Goal: Task Accomplishment & Management: Complete application form

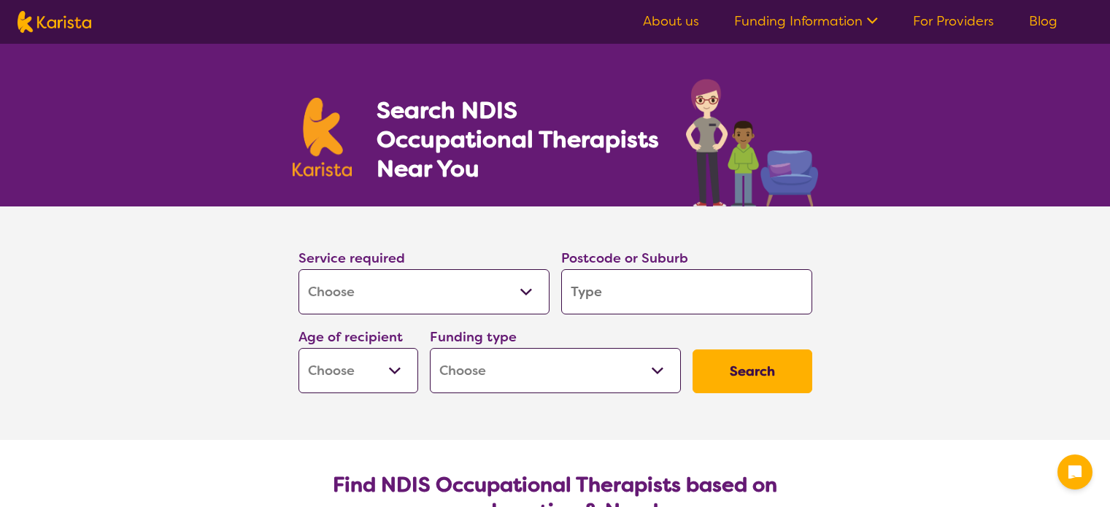
select select "[MEDICAL_DATA]"
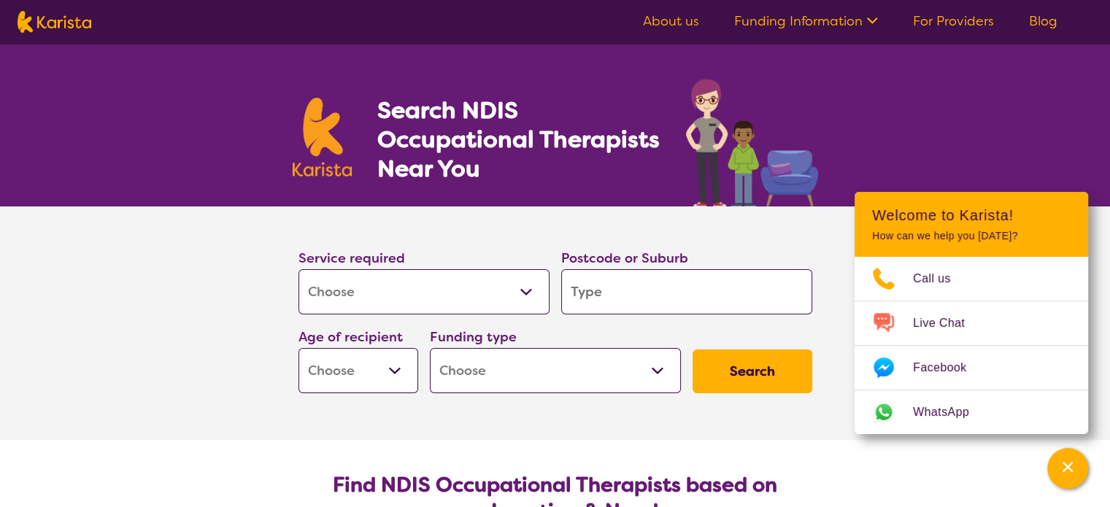
click at [596, 291] on input "search" at bounding box center [686, 291] width 251 height 45
type input "2176"
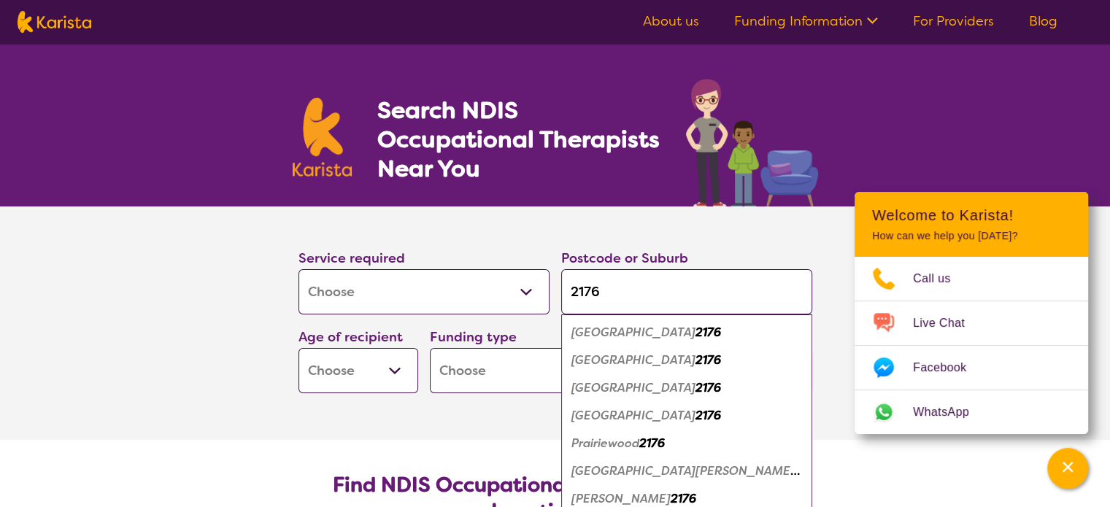
click at [397, 365] on select "Early Childhood - 0 to 9 Child - 10 to 11 Adolescent - 12 to 17 Adult - 18 to 6…" at bounding box center [359, 370] width 120 height 45
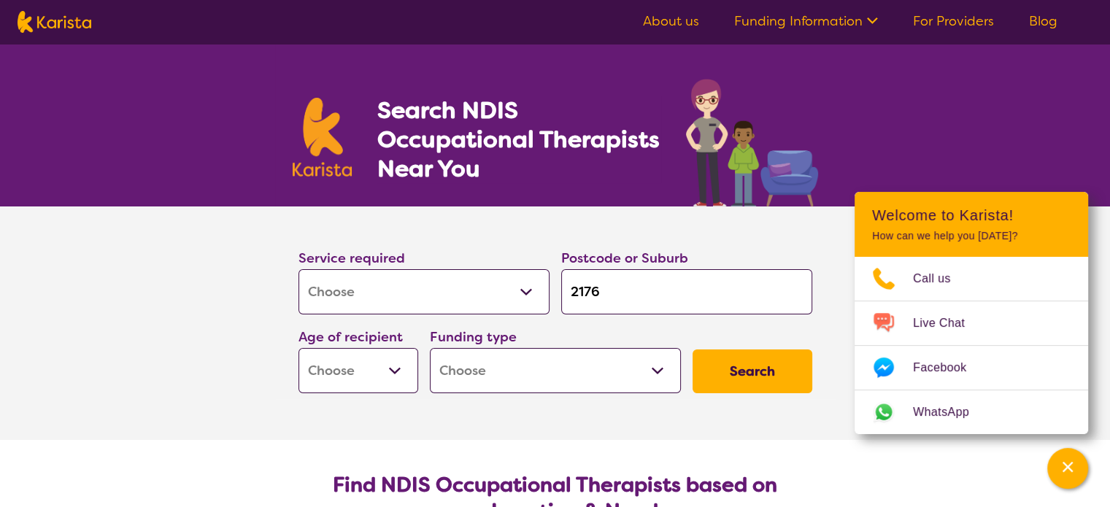
select select "AG"
click at [299, 348] on select "Early Childhood - 0 to 9 Child - 10 to 11 Adolescent - 12 to 17 Adult - 18 to 6…" at bounding box center [359, 370] width 120 height 45
select select "AG"
click at [656, 370] on select "Home Care Package (HCP) National Disability Insurance Scheme (NDIS) I don't know" at bounding box center [555, 370] width 251 height 45
select select "HCP"
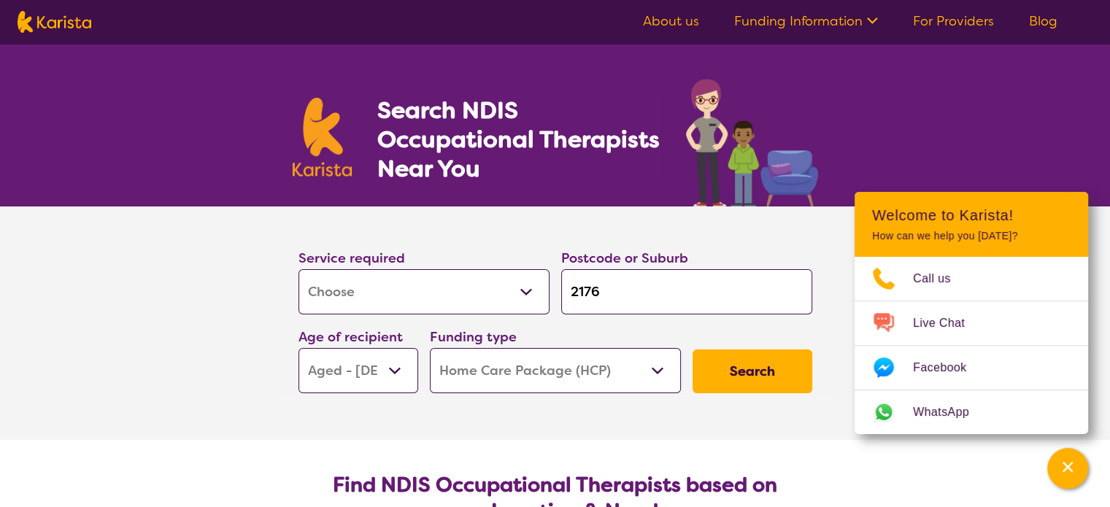
click at [430, 348] on select "Home Care Package (HCP) National Disability Insurance Scheme (NDIS) I don't know" at bounding box center [555, 370] width 251 height 45
select select "HCP"
click at [742, 372] on button "Search" at bounding box center [753, 372] width 120 height 44
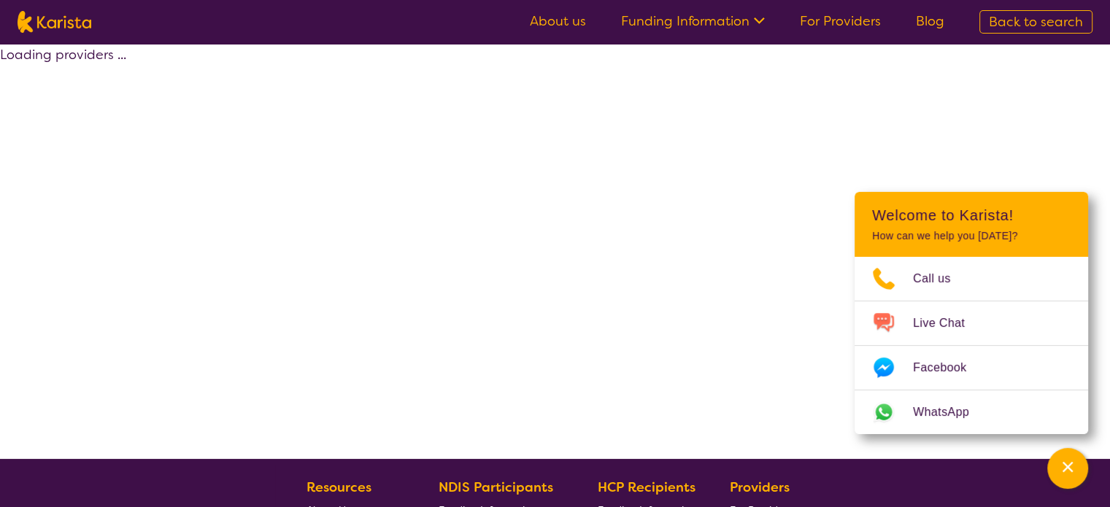
select select "HCP"
select select "[MEDICAL_DATA]"
select select "AG"
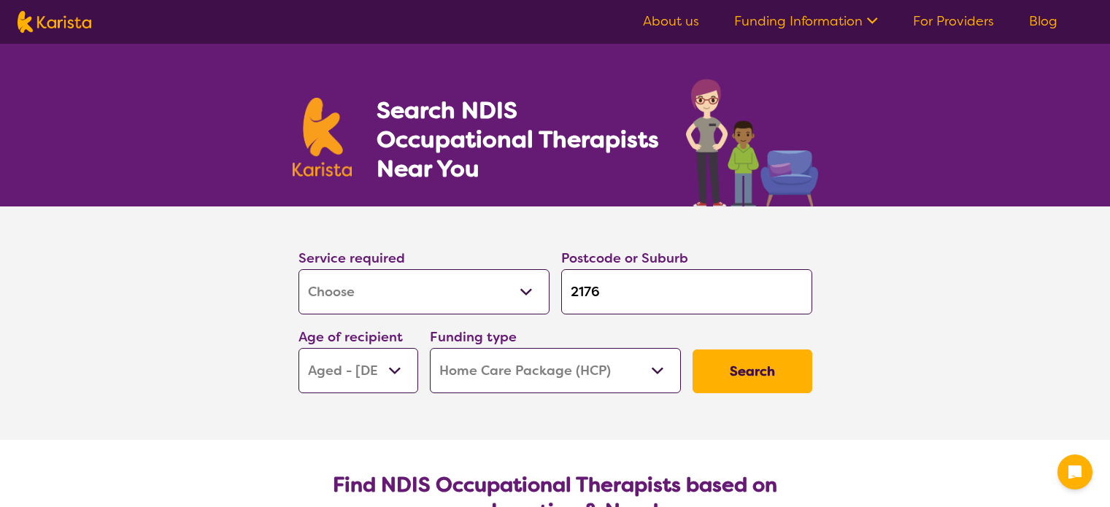
select select "[MEDICAL_DATA]"
select select "AG"
select select "HCP"
select select "[MEDICAL_DATA]"
select select "AG"
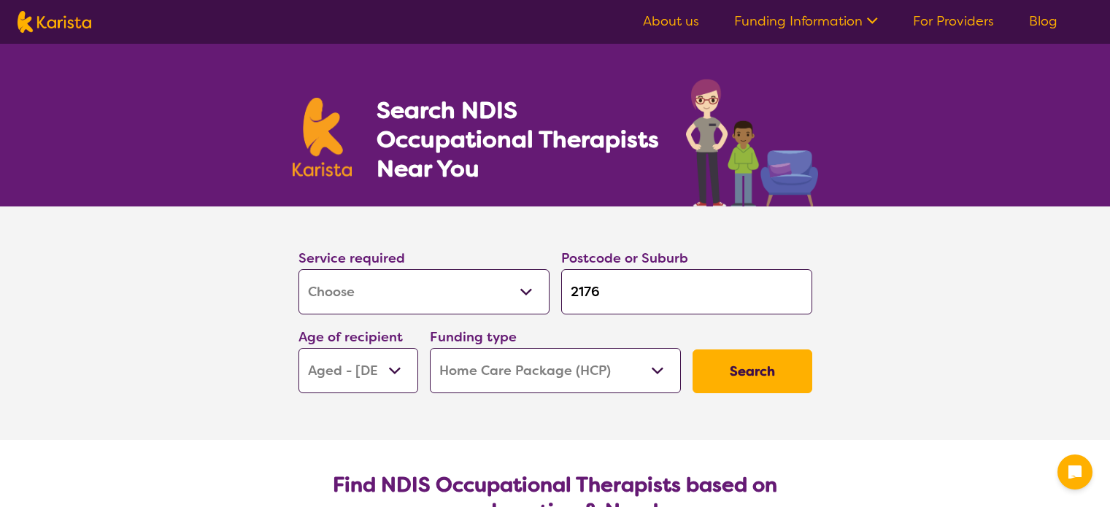
select select "HCP"
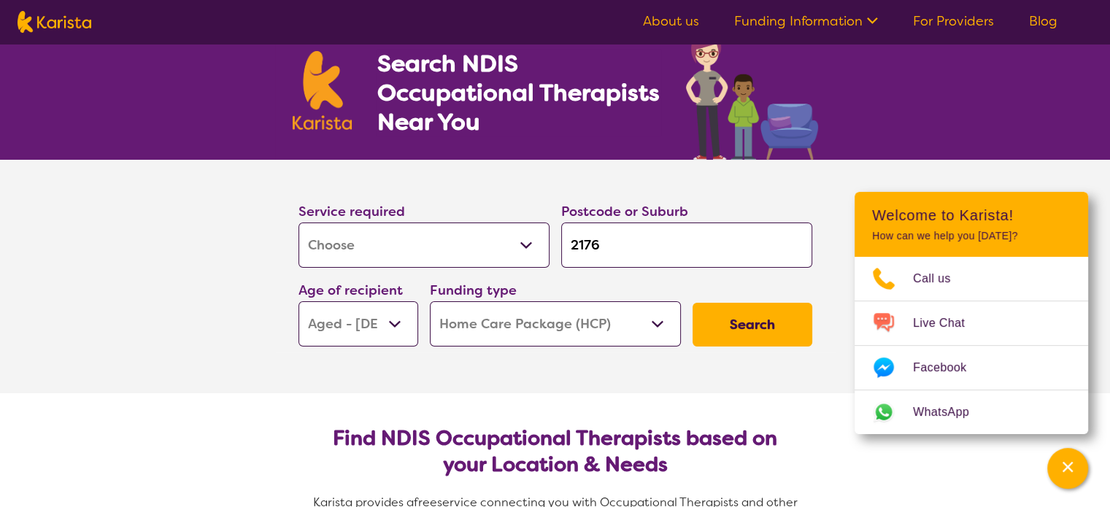
scroll to position [73, 0]
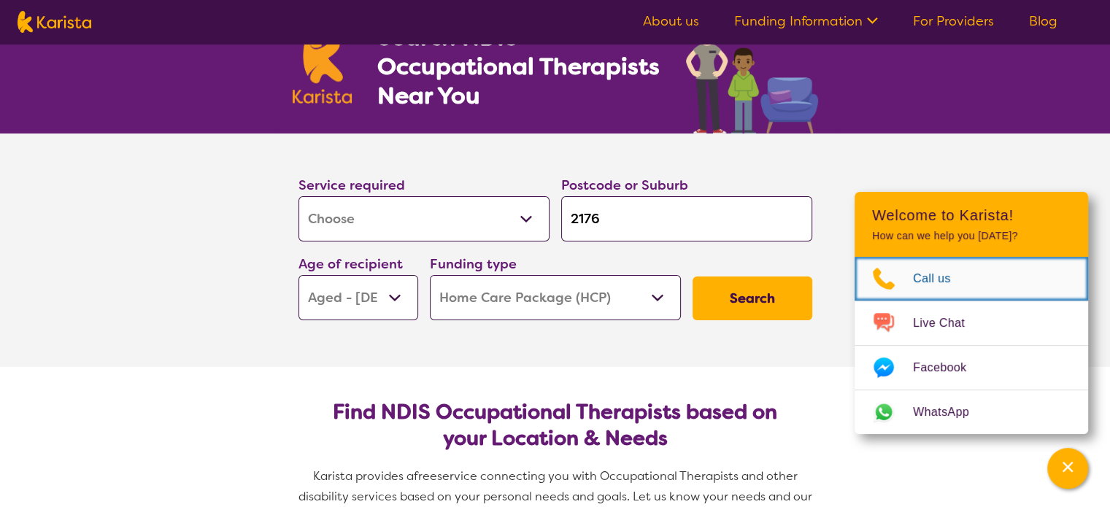
click at [928, 280] on span "Call us" at bounding box center [940, 279] width 55 height 22
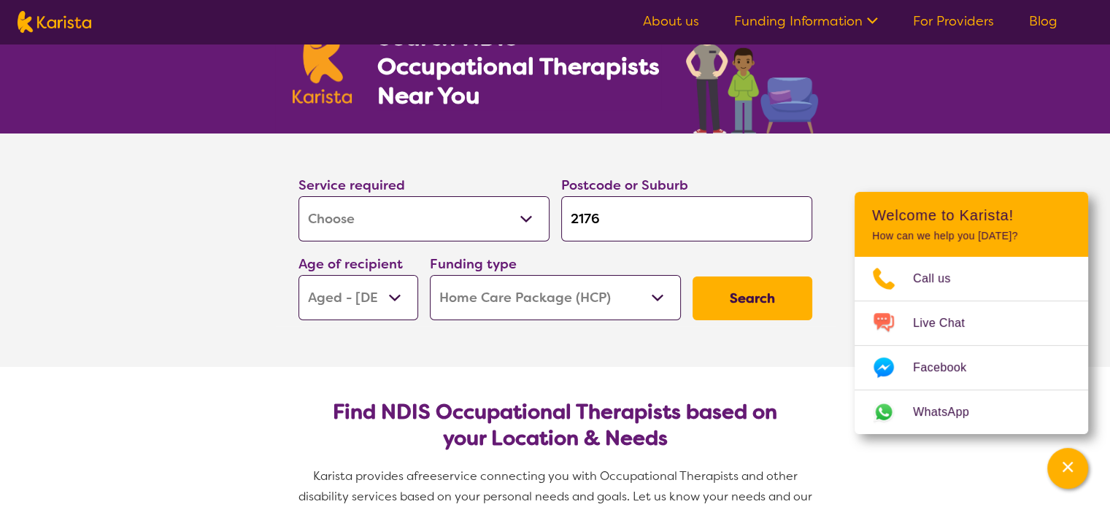
click at [751, 288] on button "Search" at bounding box center [753, 299] width 120 height 44
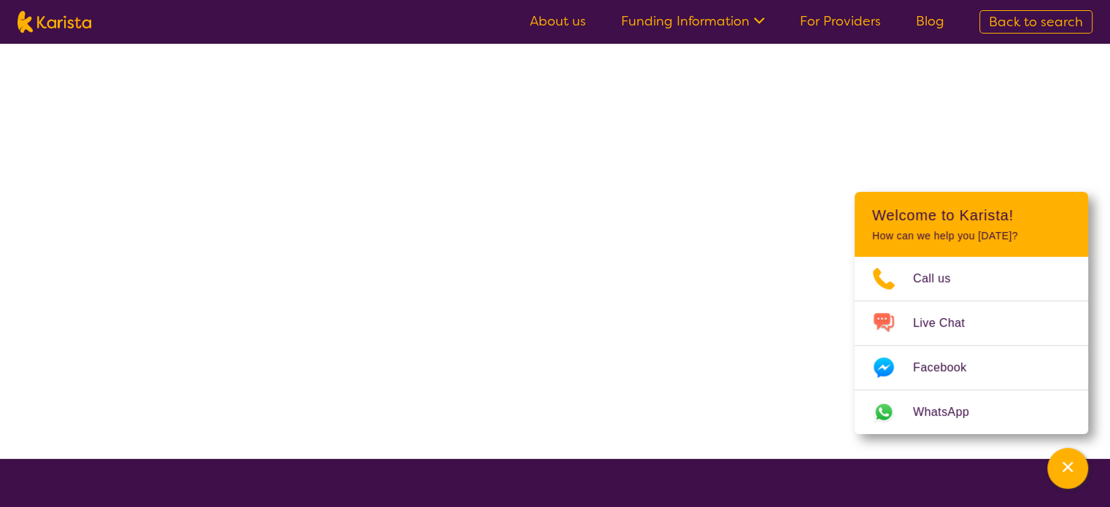
select select "HCP"
select select "[MEDICAL_DATA]"
select select "AG"
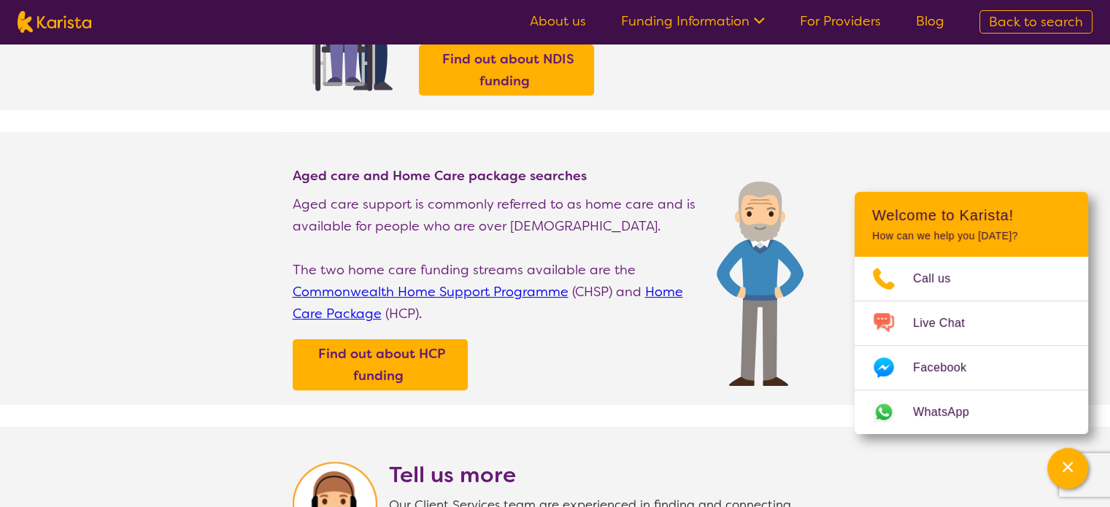
scroll to position [365, 0]
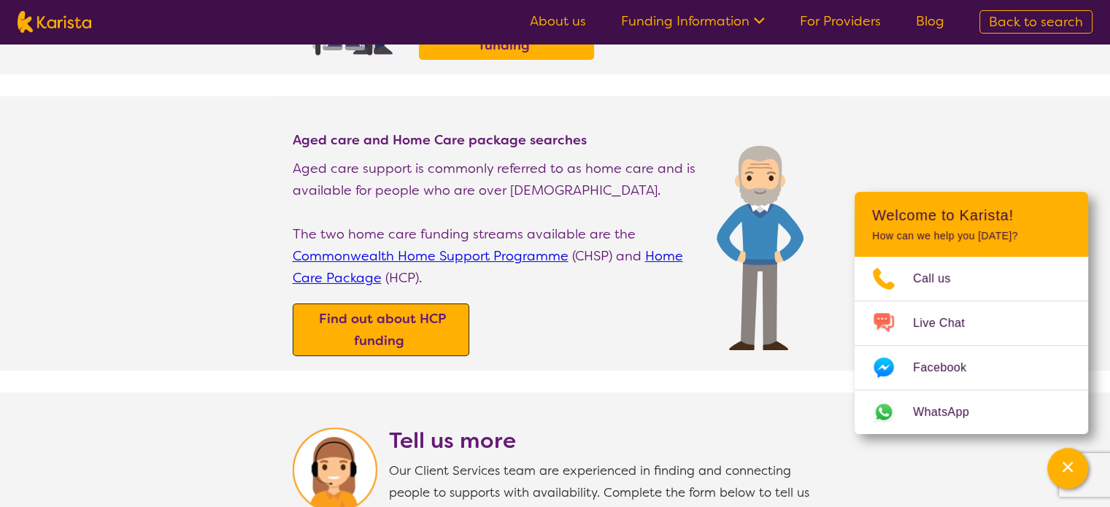
click at [366, 320] on b "Find out about HCP funding" at bounding box center [382, 329] width 127 height 39
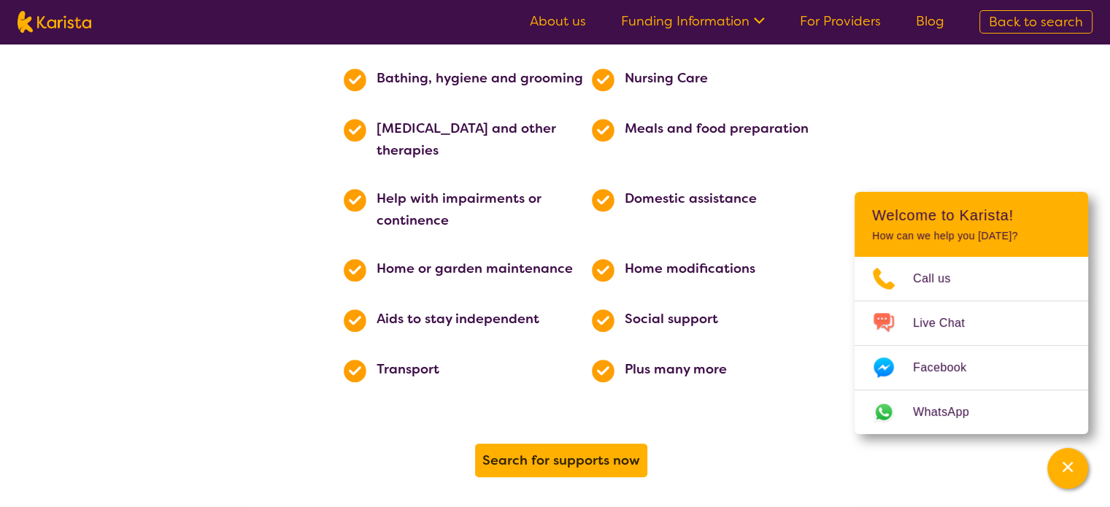
scroll to position [803, 0]
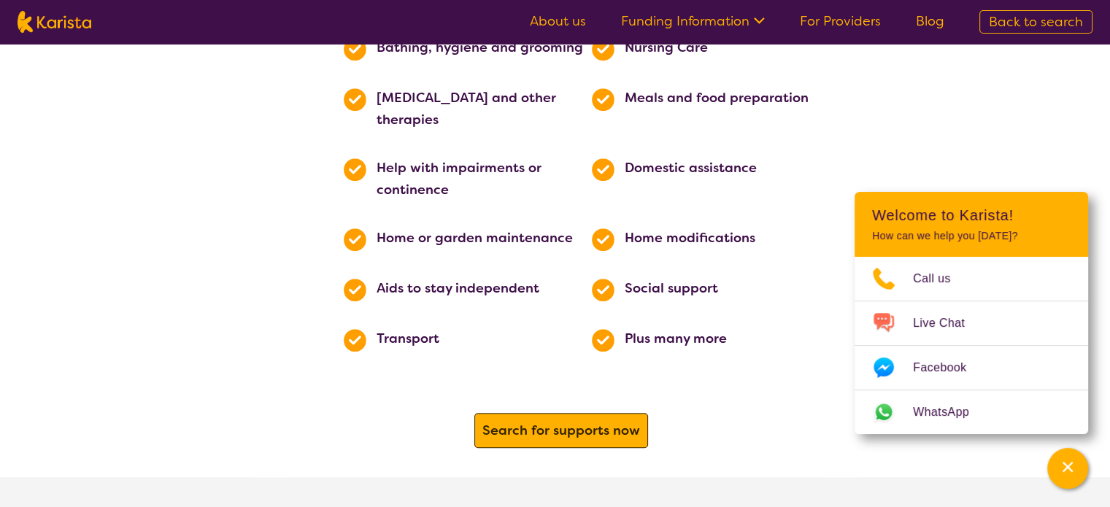
click at [559, 422] on b "Search for supports now" at bounding box center [561, 431] width 158 height 18
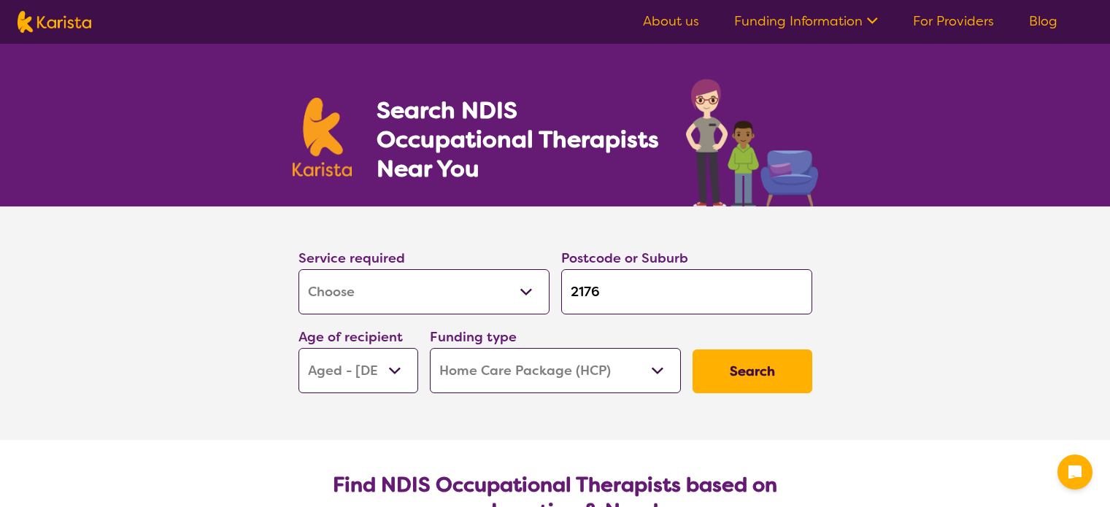
select select "[MEDICAL_DATA]"
select select "AG"
select select "HCP"
select select "[MEDICAL_DATA]"
select select "AG"
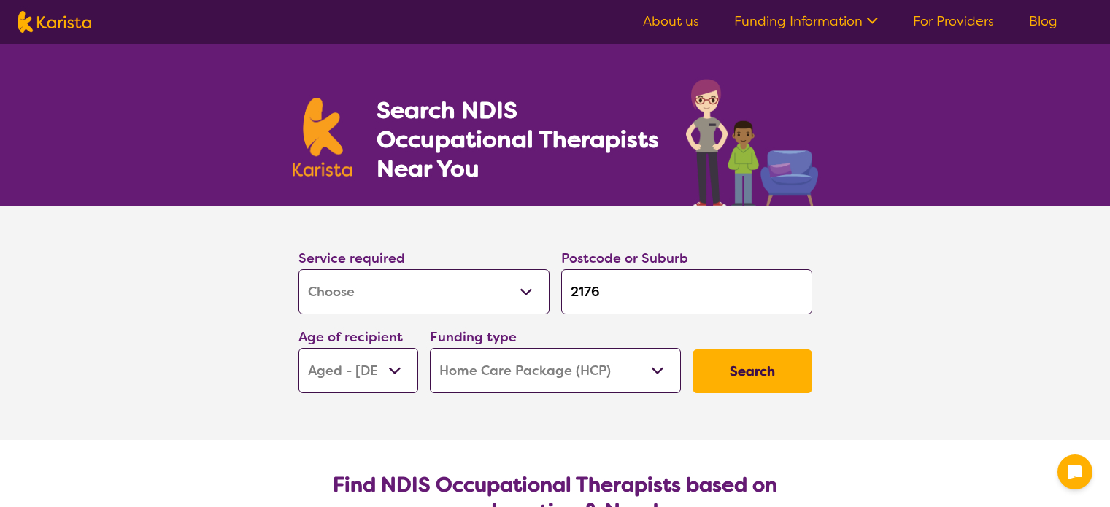
select select "HCP"
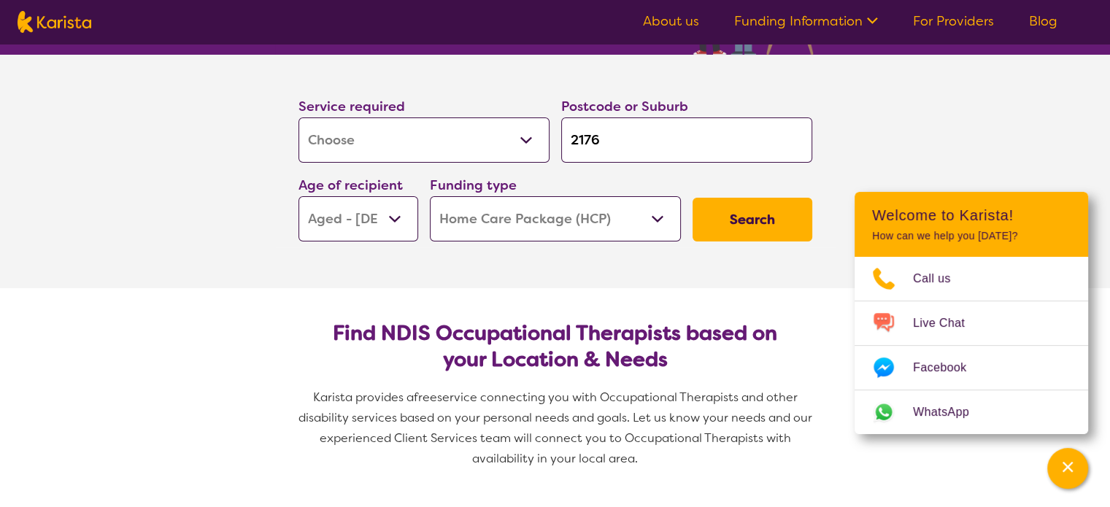
scroll to position [146, 0]
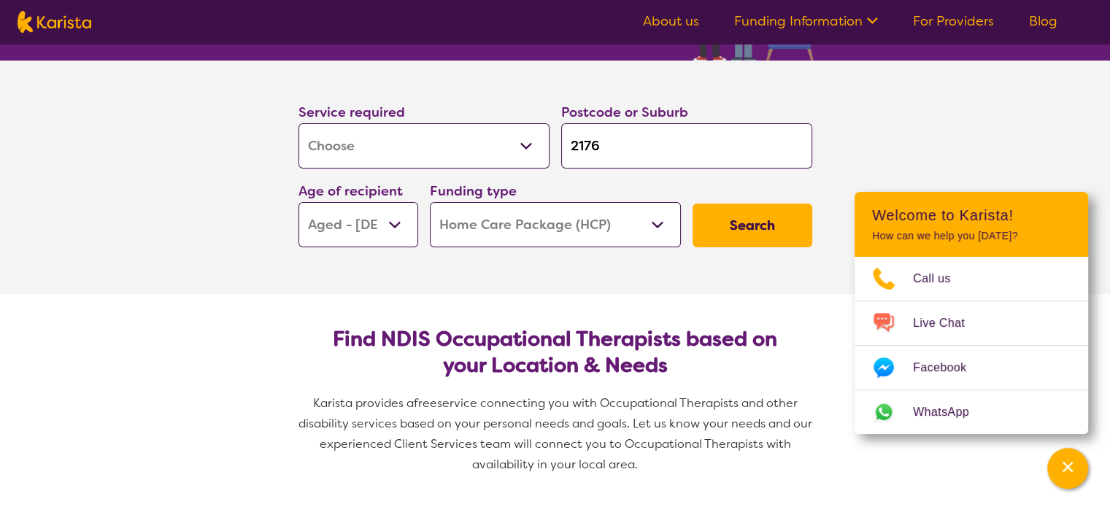
click at [731, 225] on button "Search" at bounding box center [753, 226] width 120 height 44
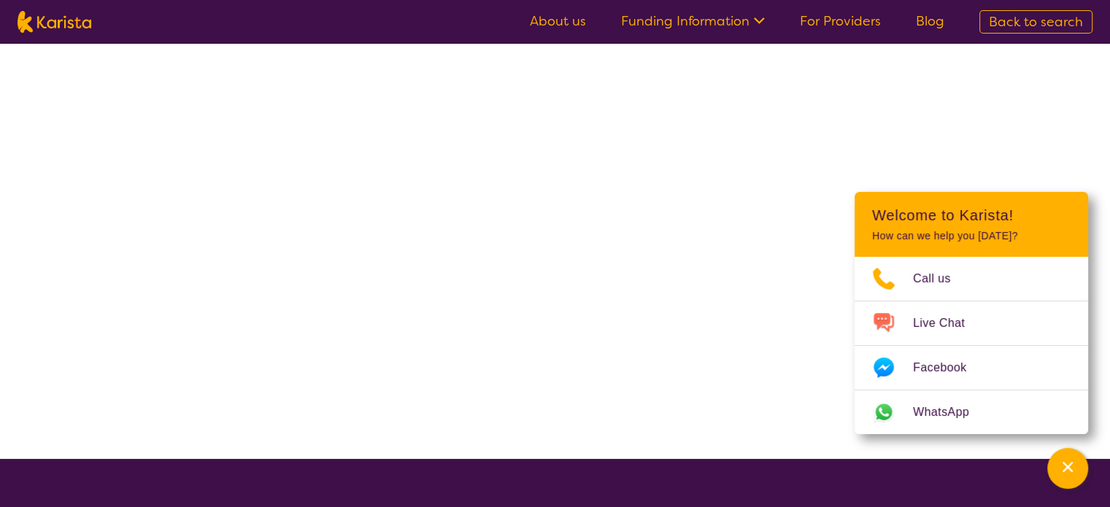
select select "HCP"
select select "[MEDICAL_DATA]"
select select "AG"
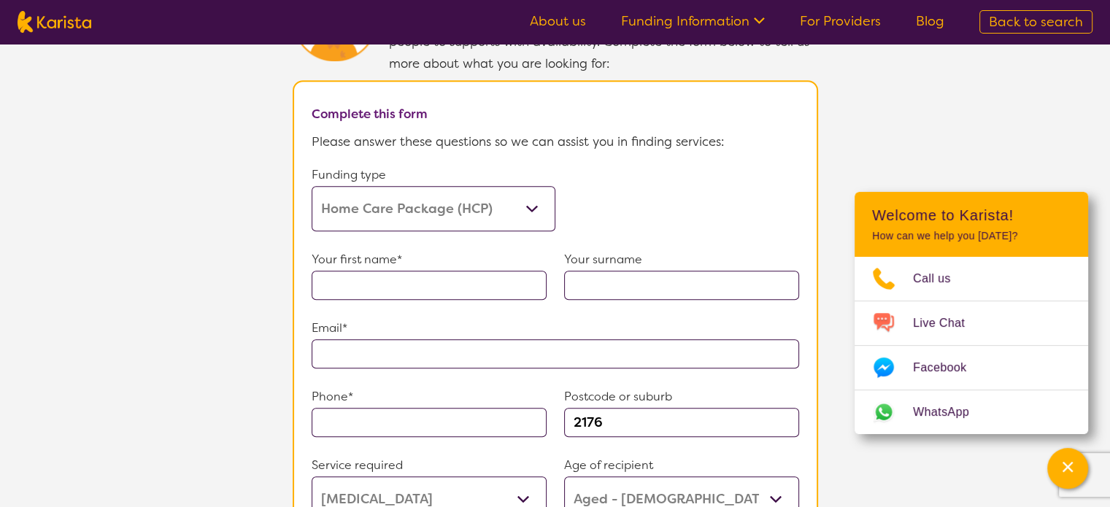
scroll to position [730, 0]
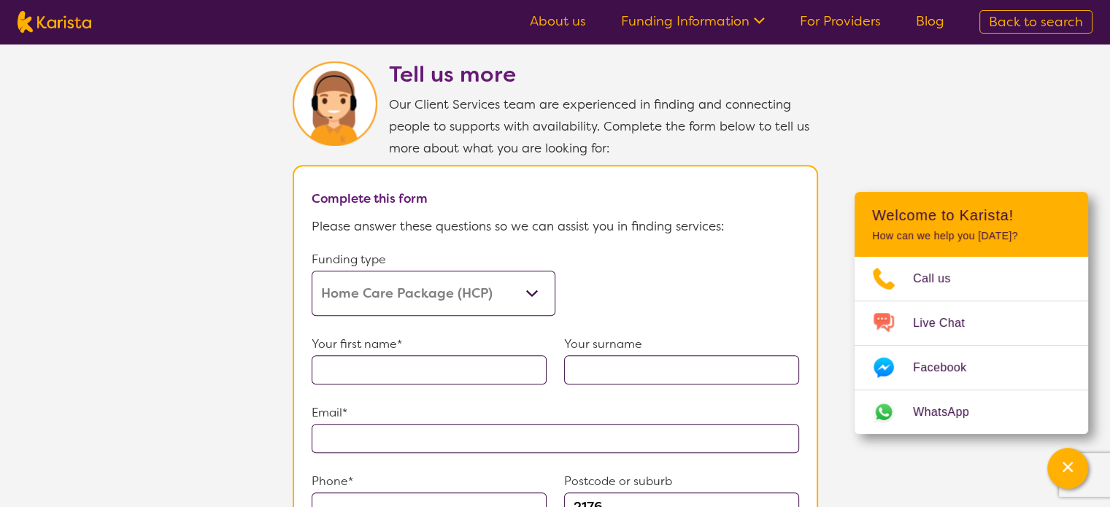
click at [396, 372] on input "text" at bounding box center [429, 369] width 235 height 29
type input "[PERSON_NAME]"
type input "0413954916"
click at [436, 437] on input "text" at bounding box center [556, 438] width 488 height 29
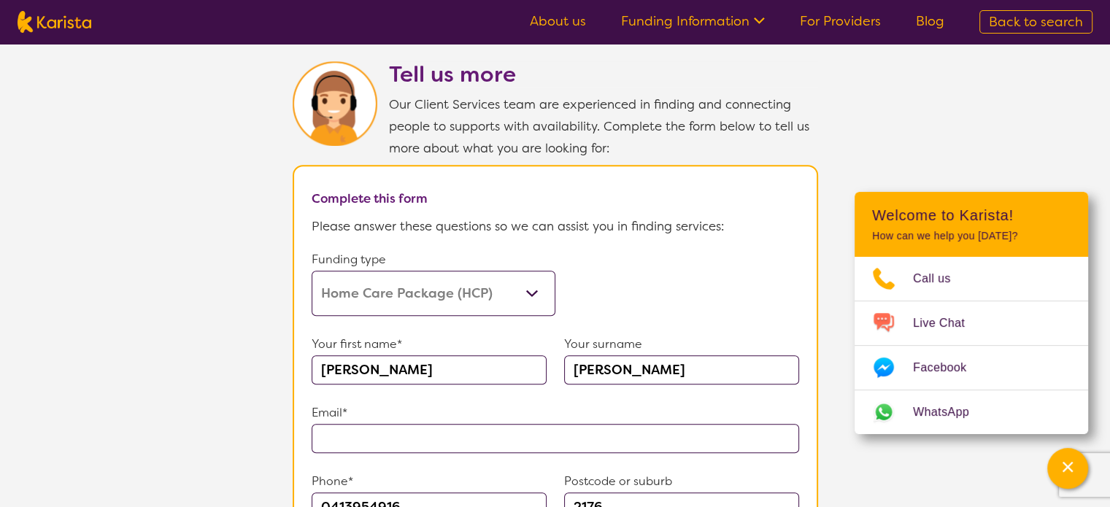
type input "**********"
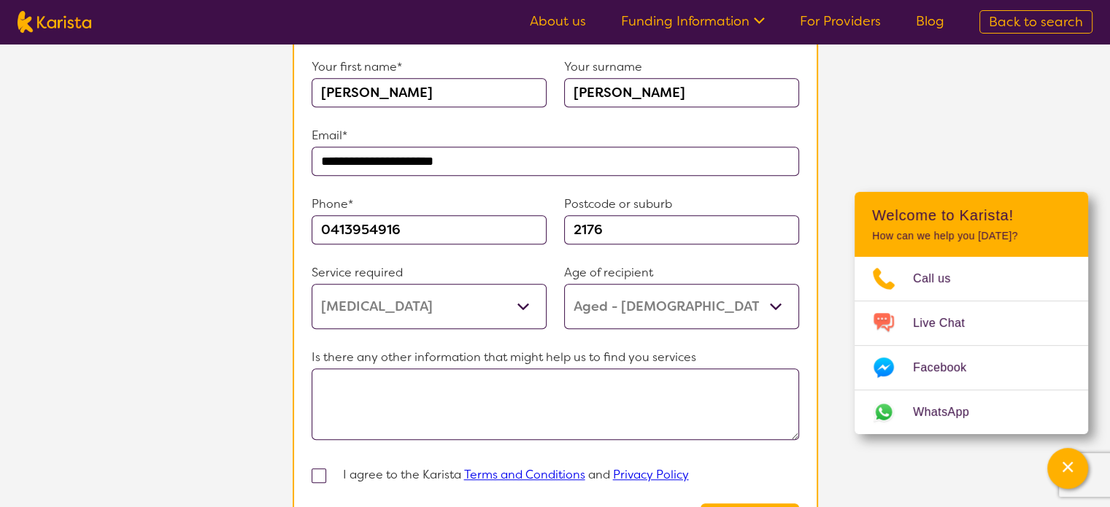
scroll to position [1095, 0]
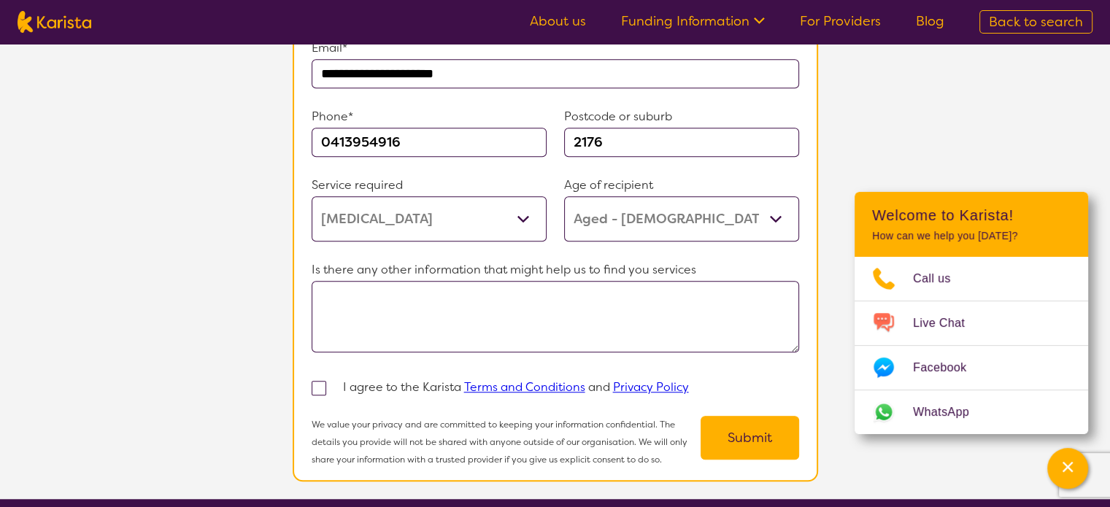
click at [455, 301] on textarea at bounding box center [556, 317] width 488 height 72
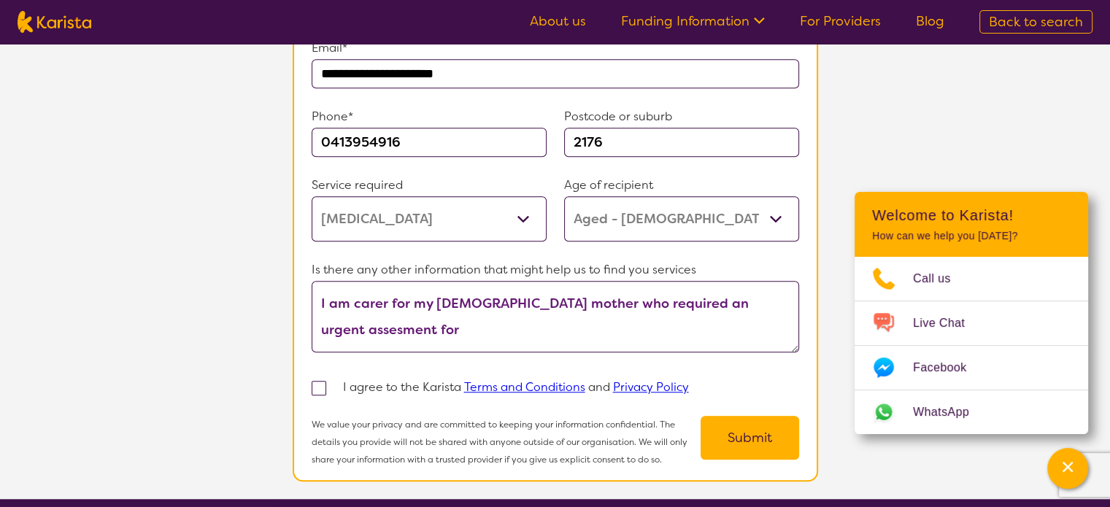
click at [733, 294] on textarea "I am carer for my [DEMOGRAPHIC_DATA] mother who required an urgent assesment for" at bounding box center [556, 317] width 488 height 72
click at [436, 323] on textarea "I am carer for my [DEMOGRAPHIC_DATA] mother who required an urgent assessment f…" at bounding box center [556, 317] width 488 height 72
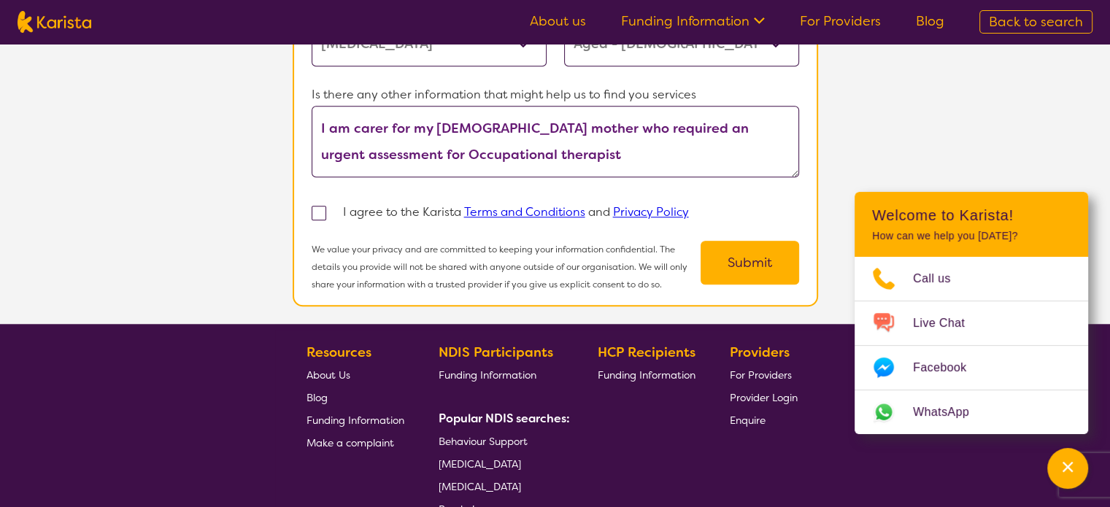
scroll to position [1314, 0]
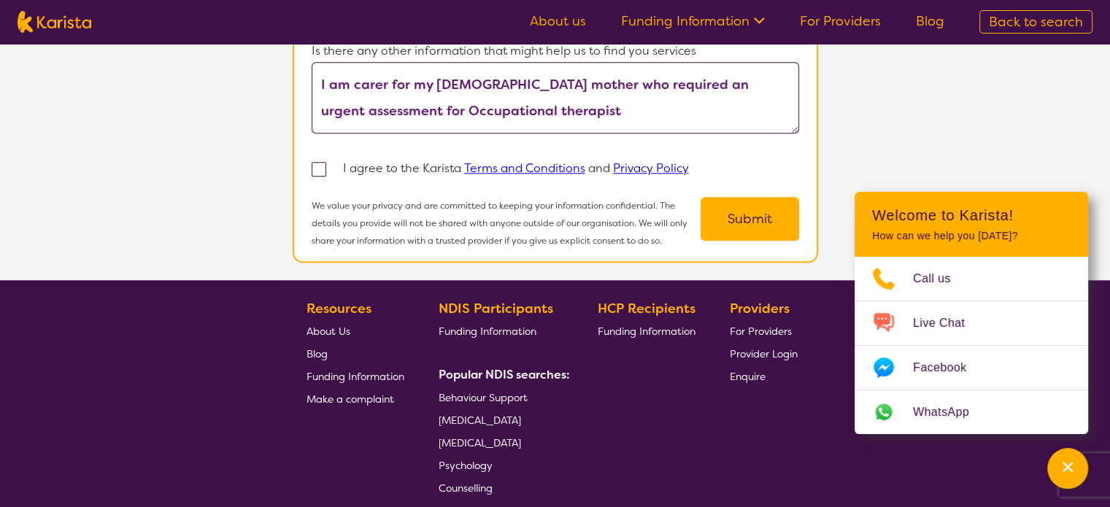
type textarea "I am carer for my [DEMOGRAPHIC_DATA] mother who required an urgent assessment f…"
click at [315, 162] on span at bounding box center [319, 169] width 15 height 15
click at [334, 164] on input "checkbox" at bounding box center [338, 168] width 9 height 9
checkbox input "true"
click at [750, 209] on button "Submit" at bounding box center [750, 219] width 99 height 44
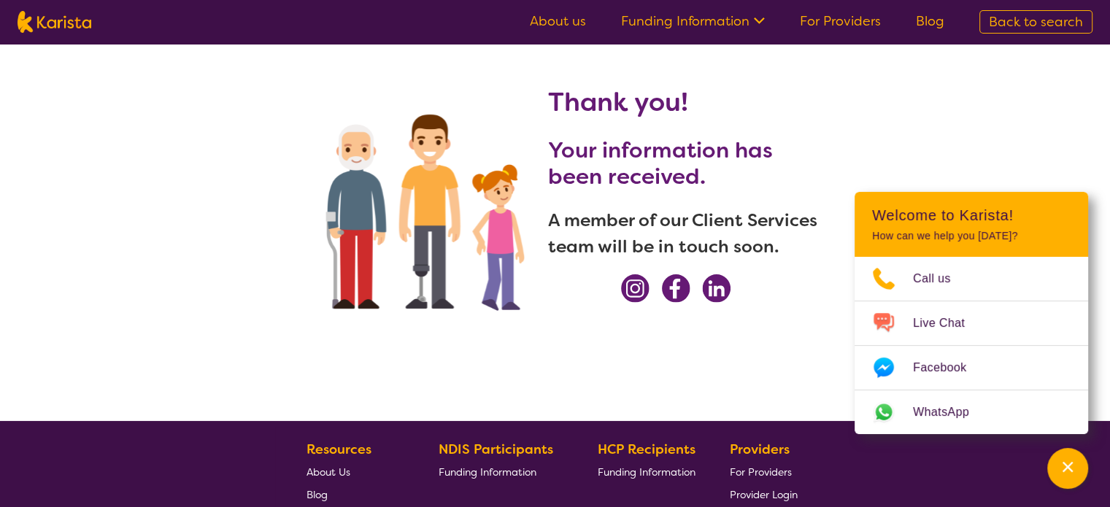
scroll to position [0, 0]
